Goal: Browse casually

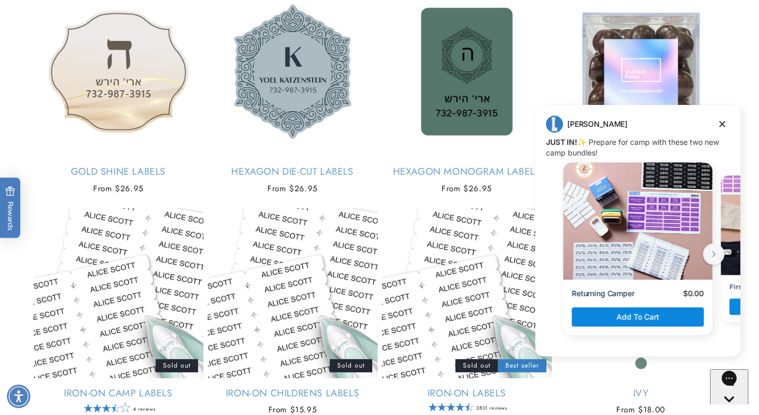
scroll to position [2353, 0]
